Goal: Use online tool/utility: Use online tool/utility

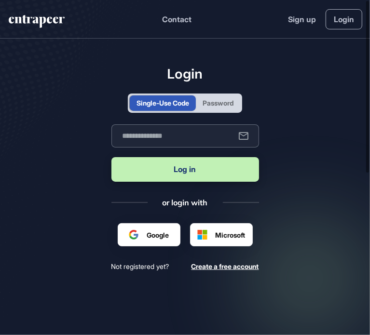
click at [163, 136] on input "text" at bounding box center [184, 135] width 147 height 23
click at [175, 137] on input "**********" at bounding box center [184, 135] width 147 height 23
type input "**********"
click at [190, 176] on button "Log in" at bounding box center [184, 169] width 147 height 25
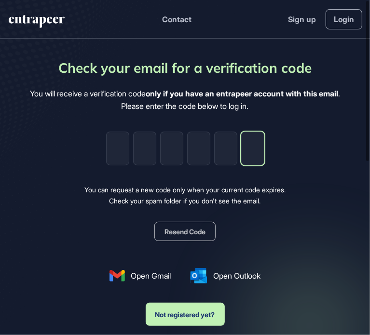
paste input "*"
type input "*"
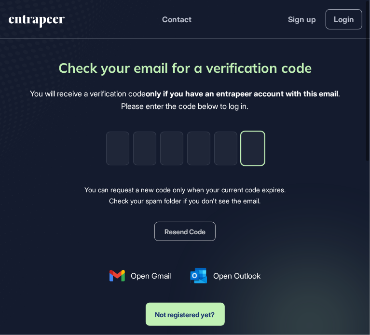
type input "*"
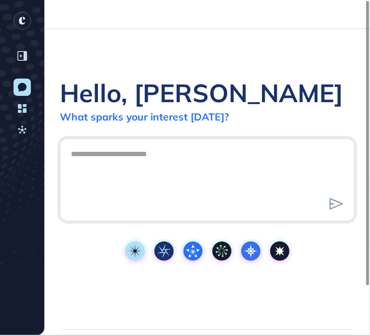
click at [313, 154] on textarea at bounding box center [207, 178] width 284 height 67
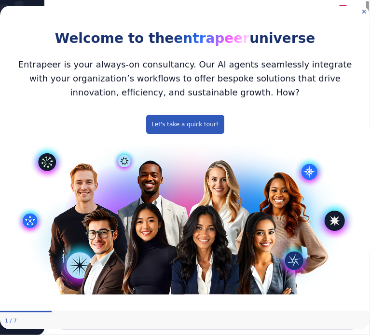
drag, startPoint x: 363, startPoint y: 12, endPoint x: 363, endPoint y: 18, distance: 6.3
click at [363, 12] on icon "Close Preview" at bounding box center [364, 11] width 4 height 4
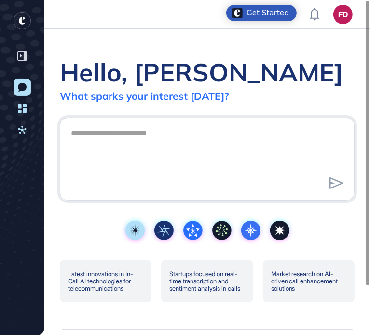
click at [272, 10] on div "Get Started" at bounding box center [267, 13] width 42 height 10
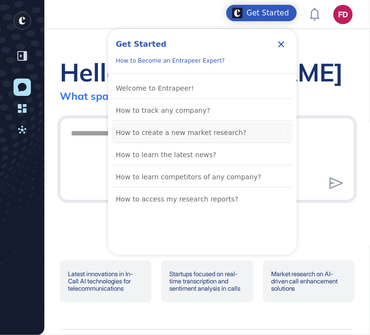
click at [186, 131] on div "How to create a new market research?" at bounding box center [181, 133] width 131 height 12
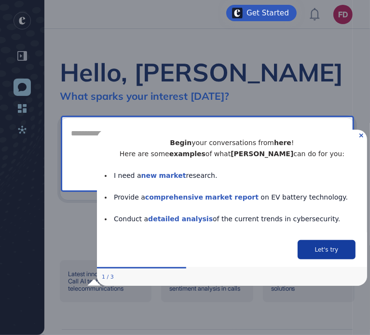
click at [318, 251] on button "Let's try" at bounding box center [326, 249] width 58 height 19
type textarea "**********"
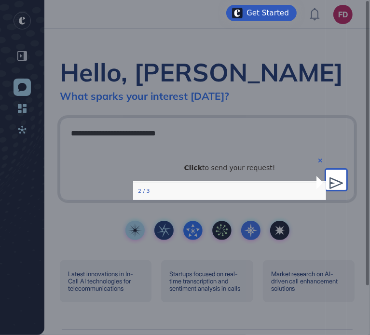
click at [340, 184] on icon at bounding box center [336, 183] width 14 height 12
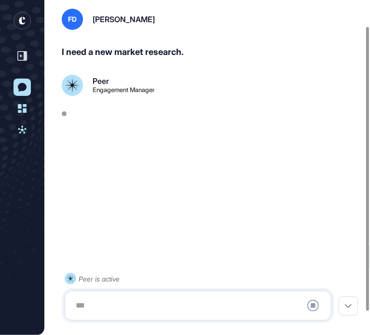
scroll to position [58, 0]
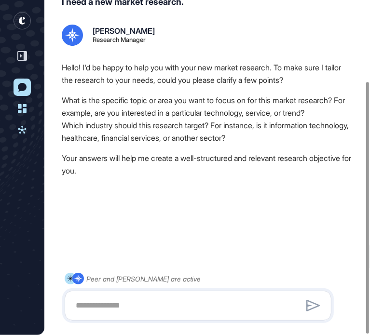
scroll to position [108, 0]
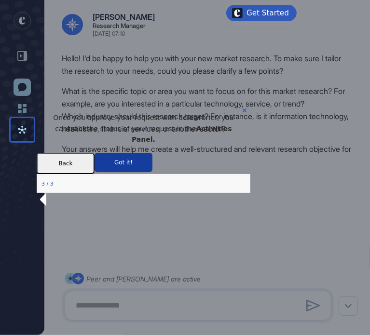
click at [152, 167] on button "Got it!" at bounding box center [123, 161] width 58 height 19
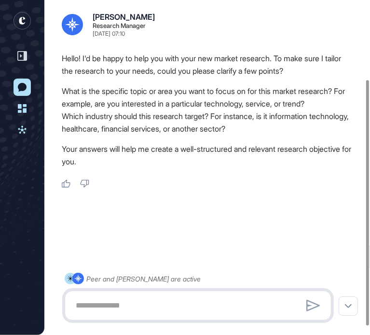
click at [125, 300] on textarea at bounding box center [198, 305] width 256 height 19
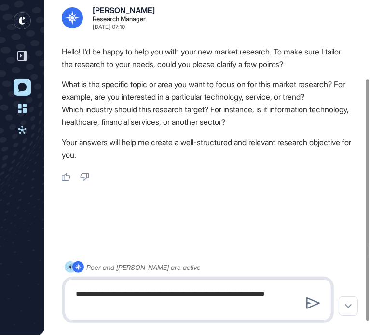
drag, startPoint x: 125, startPoint y: 306, endPoint x: 62, endPoint y: 283, distance: 67.1
click at [65, 283] on div "**********" at bounding box center [198, 290] width 266 height 59
paste textarea "**********"
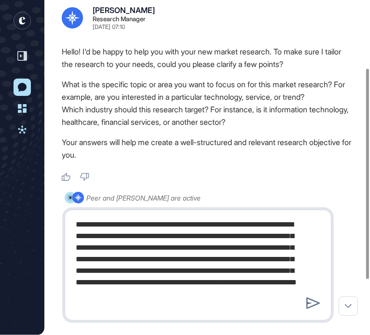
drag, startPoint x: 125, startPoint y: 235, endPoint x: 93, endPoint y: 235, distance: 31.3
click at [93, 235] on textarea "**********" at bounding box center [198, 265] width 256 height 100
type textarea "**********"
click at [311, 306] on icon at bounding box center [312, 303] width 13 height 12
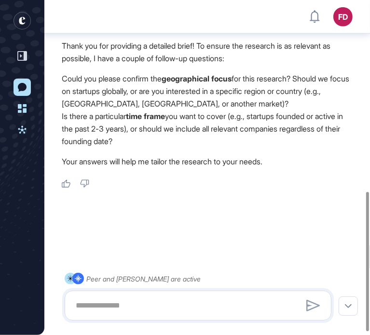
scroll to position [418, 0]
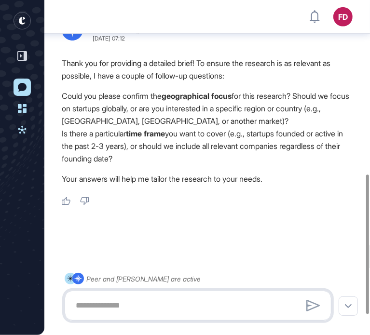
click at [143, 300] on textarea at bounding box center [198, 305] width 256 height 19
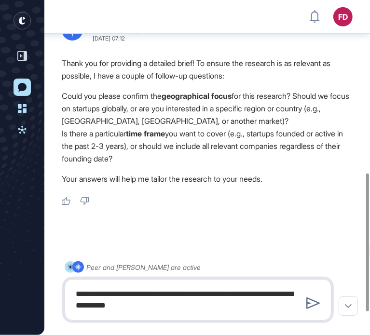
type textarea "**********"
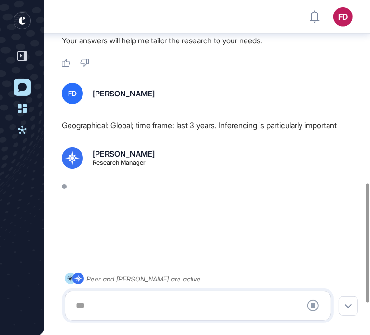
scroll to position [600, 0]
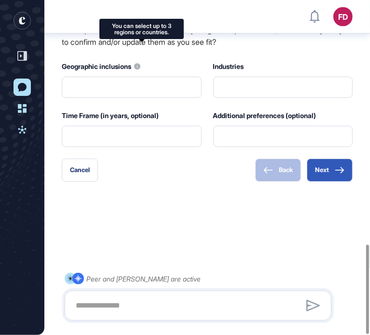
type input "**********"
type input "*"
type input "**********"
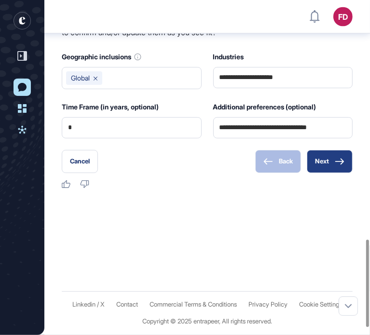
click at [317, 173] on button "Next" at bounding box center [329, 161] width 46 height 23
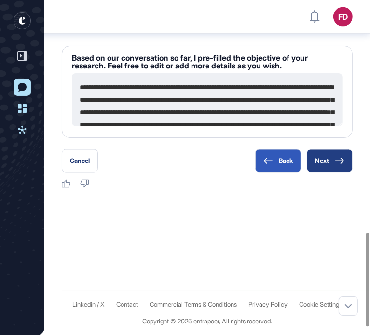
click at [328, 170] on button "Next" at bounding box center [329, 160] width 46 height 23
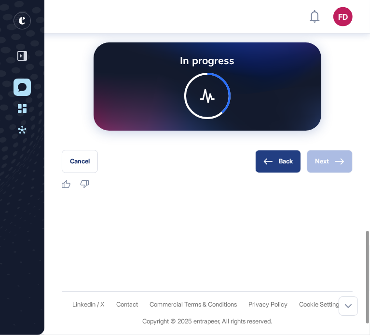
click at [284, 173] on button "Back" at bounding box center [278, 161] width 46 height 23
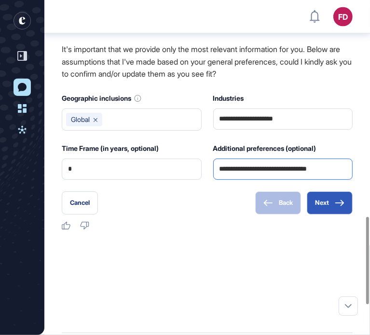
click at [337, 179] on input "**********" at bounding box center [282, 169] width 127 height 20
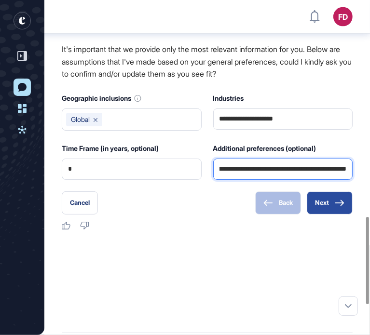
type input "**********"
click at [336, 206] on icon at bounding box center [339, 203] width 10 height 7
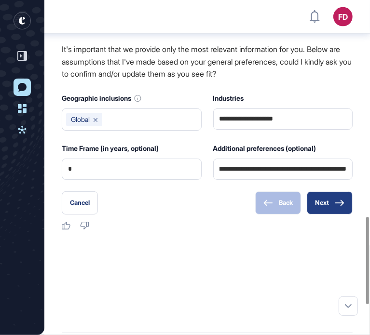
scroll to position [0, 0]
click at [328, 214] on button "Next" at bounding box center [329, 202] width 46 height 23
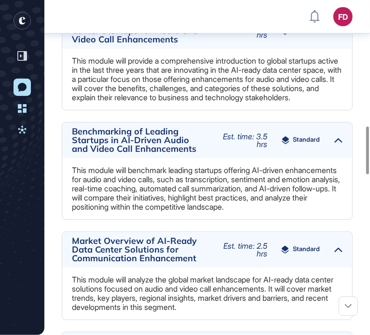
scroll to position [880, 0]
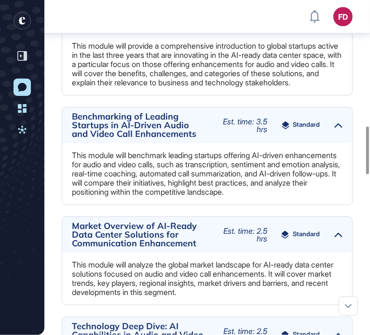
click at [343, 34] on div "Overview of AI-Ready Data Center Startups for Audio and Video Call Enhancements…" at bounding box center [207, 16] width 290 height 36
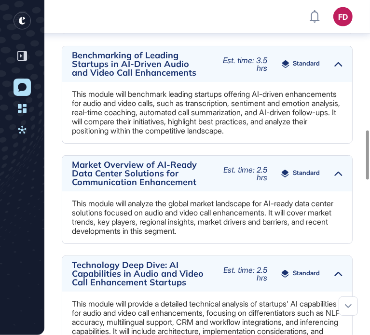
click at [343, 34] on div "Overview of AI-Ready Data Center Startups for Audio and Video Call Enhancements…" at bounding box center [207, 16] width 290 height 36
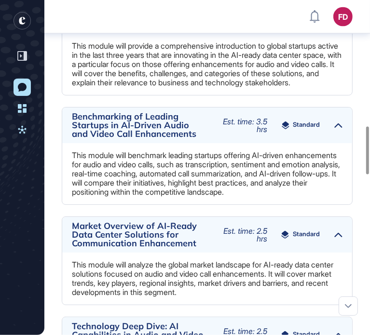
click at [314, 20] on span "Standard" at bounding box center [306, 16] width 27 height 8
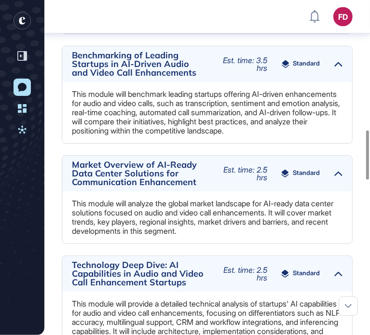
click at [314, 20] on span "Standard" at bounding box center [306, 16] width 27 height 8
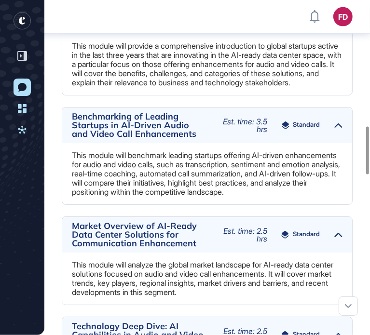
click at [289, 20] on div "Standard" at bounding box center [301, 16] width 48 height 8
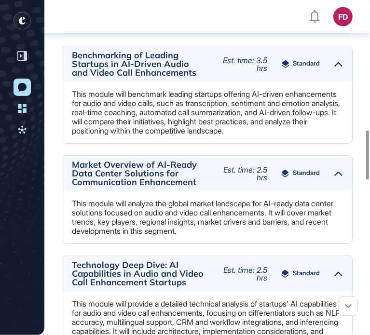
click at [289, 20] on icon at bounding box center [285, 16] width 8 height 8
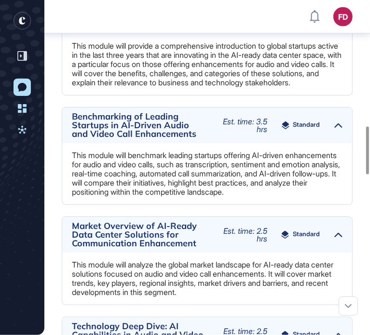
click at [298, 20] on span "Standard" at bounding box center [306, 16] width 27 height 8
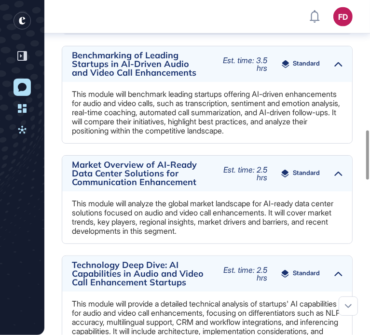
click at [298, 20] on span "Standard" at bounding box center [306, 16] width 27 height 8
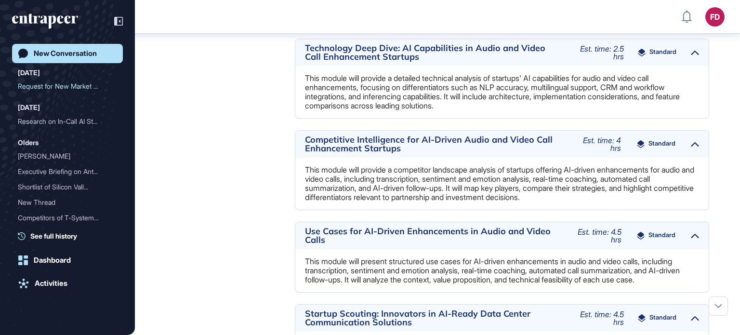
scroll to position [335, 740]
click at [655, 56] on span "Standard" at bounding box center [663, 53] width 27 height 8
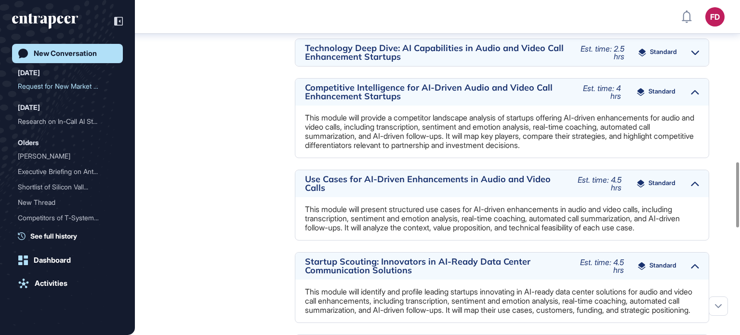
click at [655, 56] on span "Standard" at bounding box center [663, 53] width 27 height 8
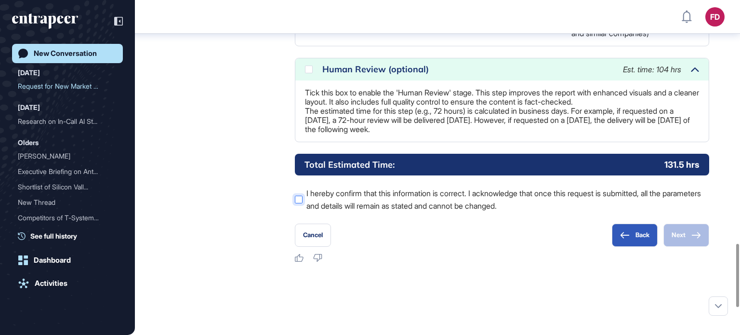
scroll to position [1290, 0]
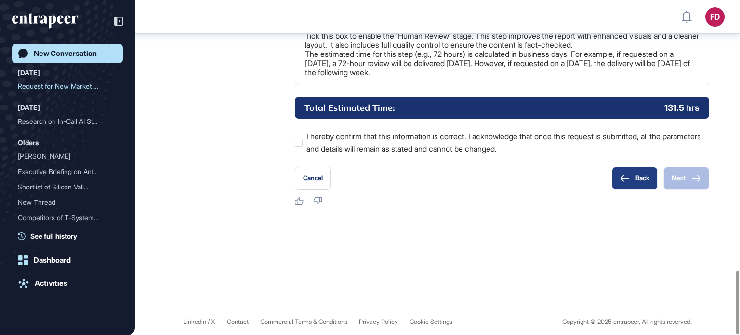
click at [639, 185] on button "Back" at bounding box center [635, 178] width 46 height 23
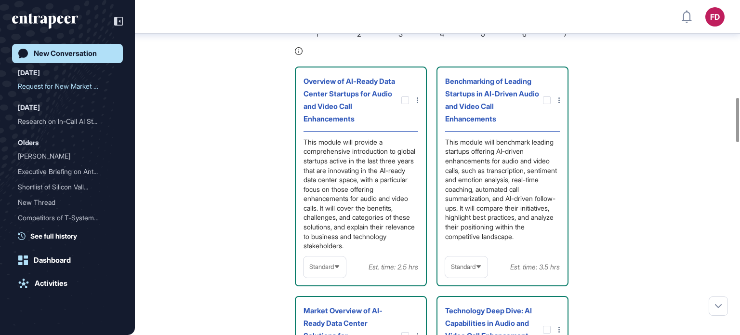
scroll to position [730, 0]
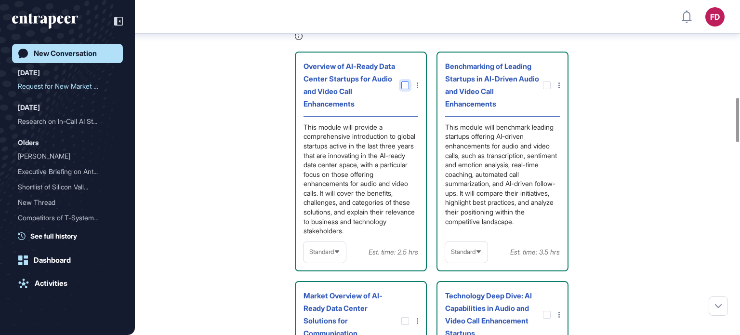
click at [405, 89] on div at bounding box center [405, 85] width 8 height 8
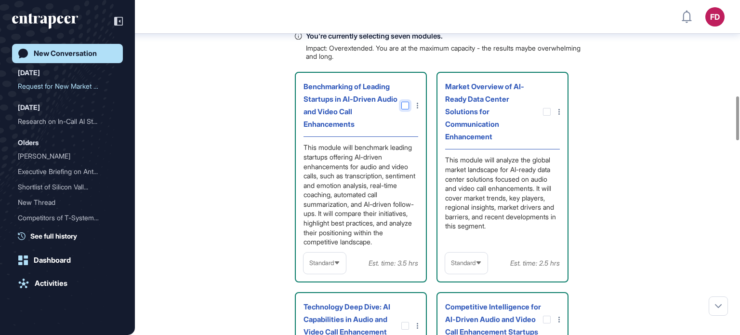
click at [0, 0] on icon at bounding box center [0, 0] width 0 height 0
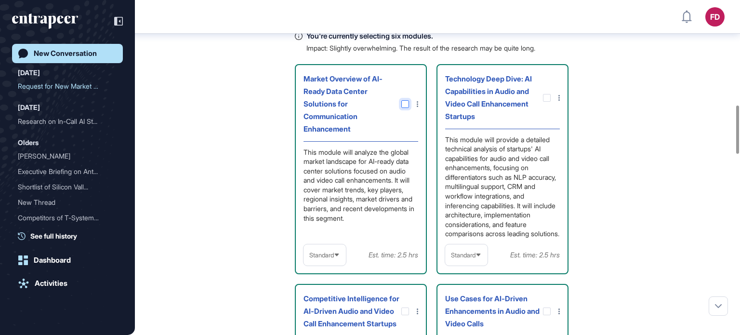
click at [405, 108] on div at bounding box center [405, 104] width 8 height 8
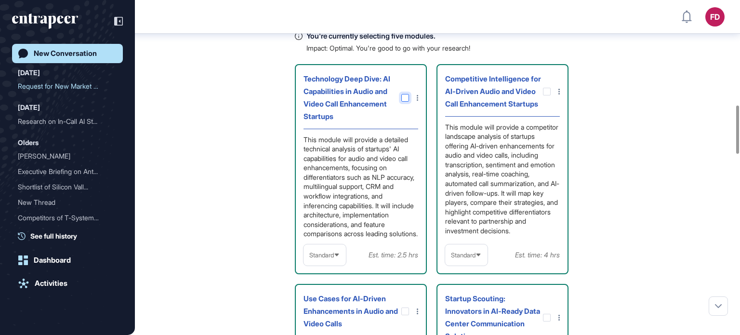
click at [0, 0] on icon at bounding box center [0, 0] width 0 height 0
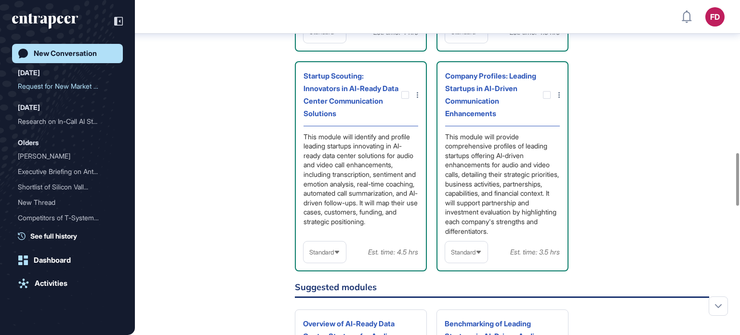
scroll to position [971, 0]
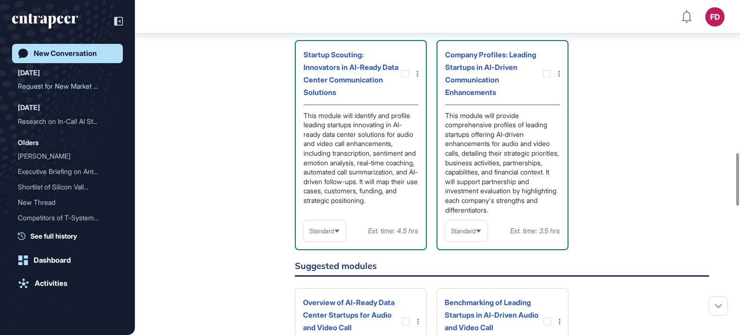
click at [418, 97] on div "Startup Scouting: Innovators in AI-Ready Data Center Communication Solutions Th…" at bounding box center [361, 145] width 132 height 211
click at [417, 77] on icon at bounding box center [417, 74] width 1 height 6
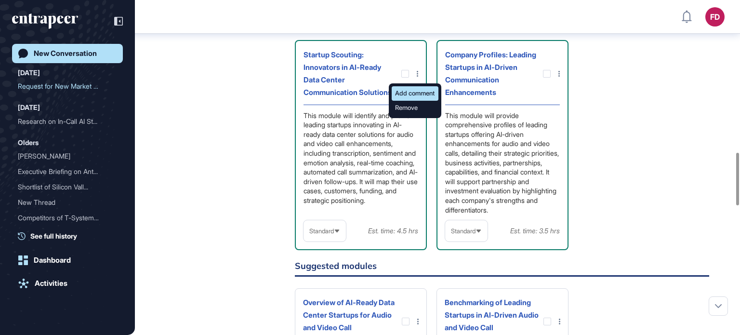
click at [424, 101] on div "Add comment" at bounding box center [415, 93] width 47 height 14
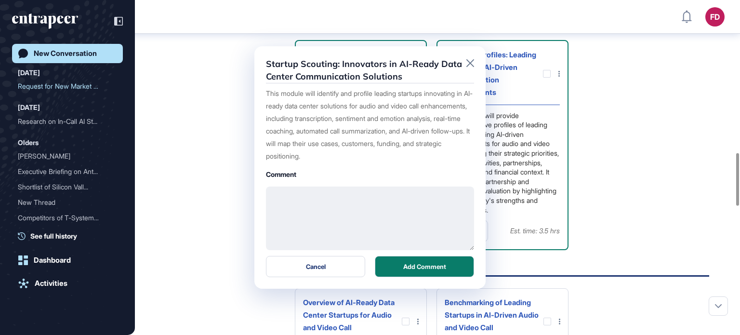
click at [384, 215] on textarea at bounding box center [370, 218] width 208 height 64
click at [470, 64] on icon at bounding box center [470, 63] width 8 height 8
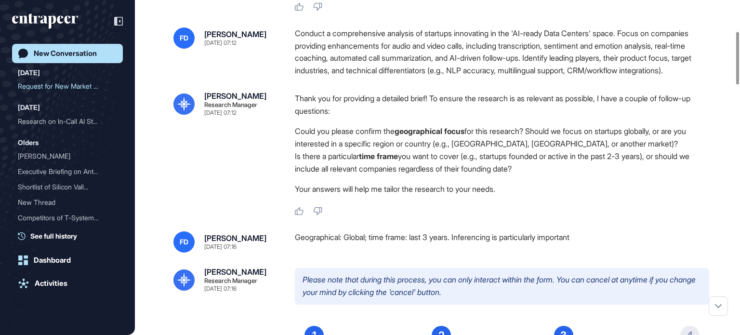
scroll to position [197, 0]
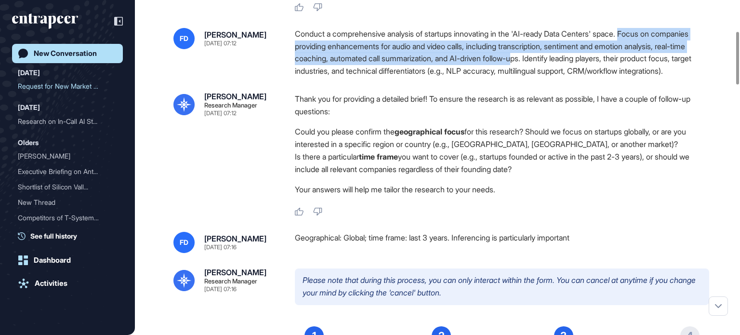
drag, startPoint x: 640, startPoint y: 33, endPoint x: 594, endPoint y: 59, distance: 53.1
click at [594, 59] on div "Conduct a comprehensive analysis of startups innovating in the 'AI-ready Data C…" at bounding box center [502, 52] width 414 height 49
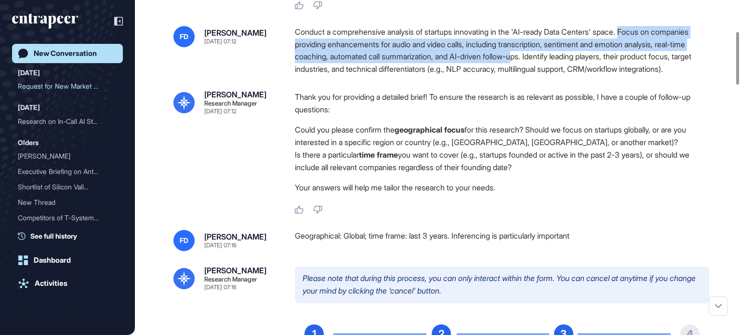
scroll to position [198, 0]
